Goal: Check status: Check status

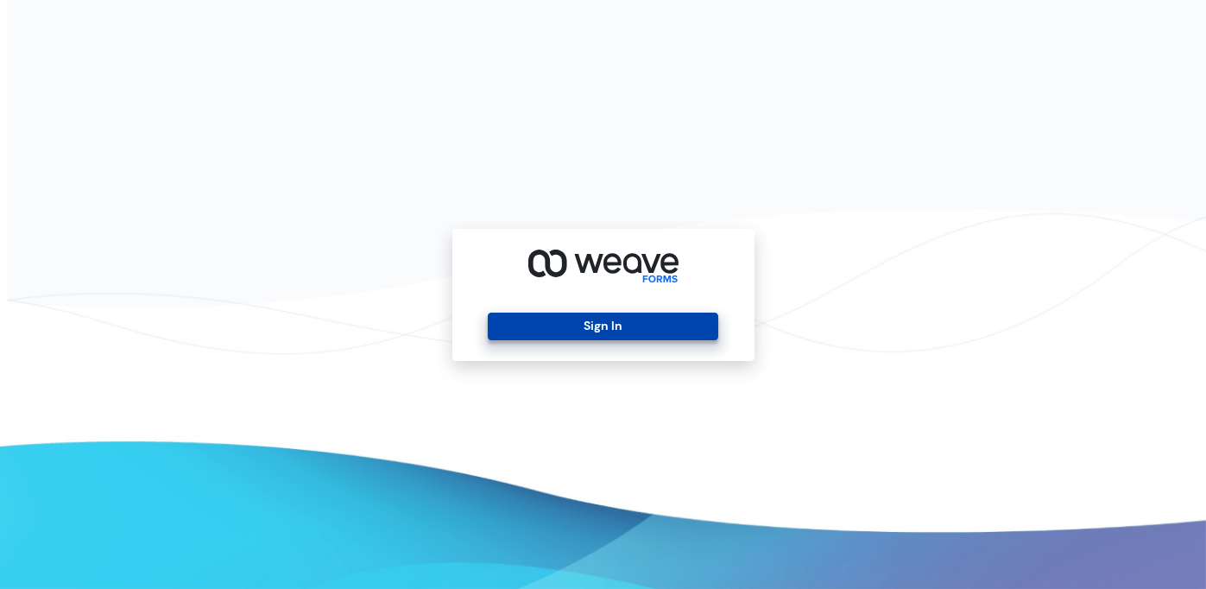
click at [612, 332] on button "Sign In" at bounding box center [603, 327] width 231 height 28
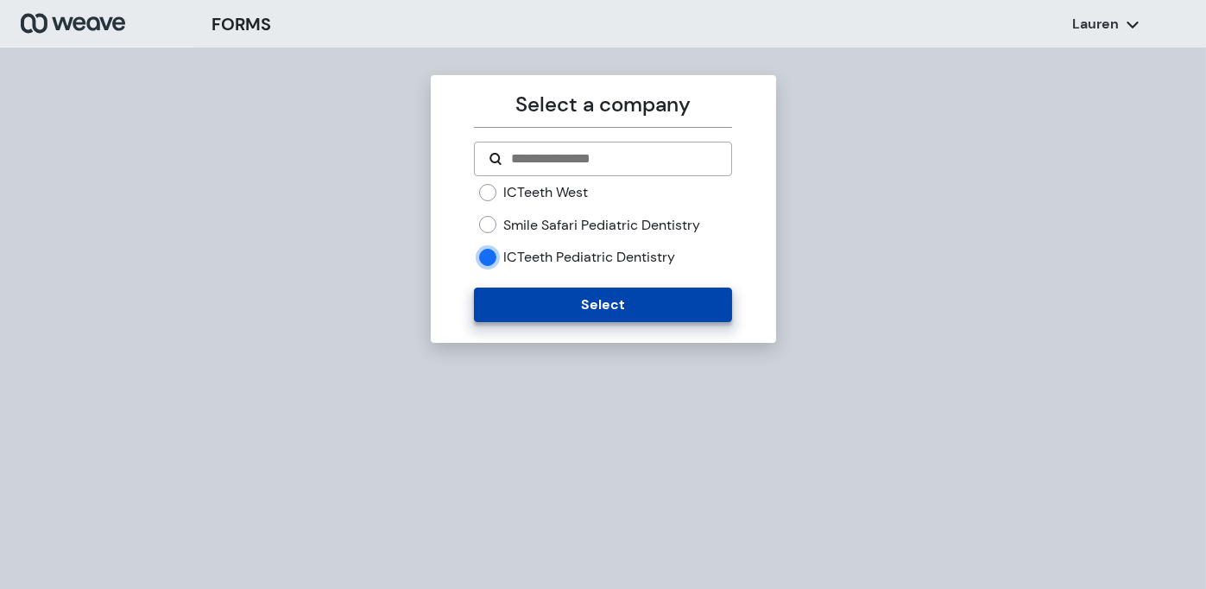
click at [521, 304] on button "Select" at bounding box center [603, 304] width 258 height 35
